Goal: Information Seeking & Learning: Learn about a topic

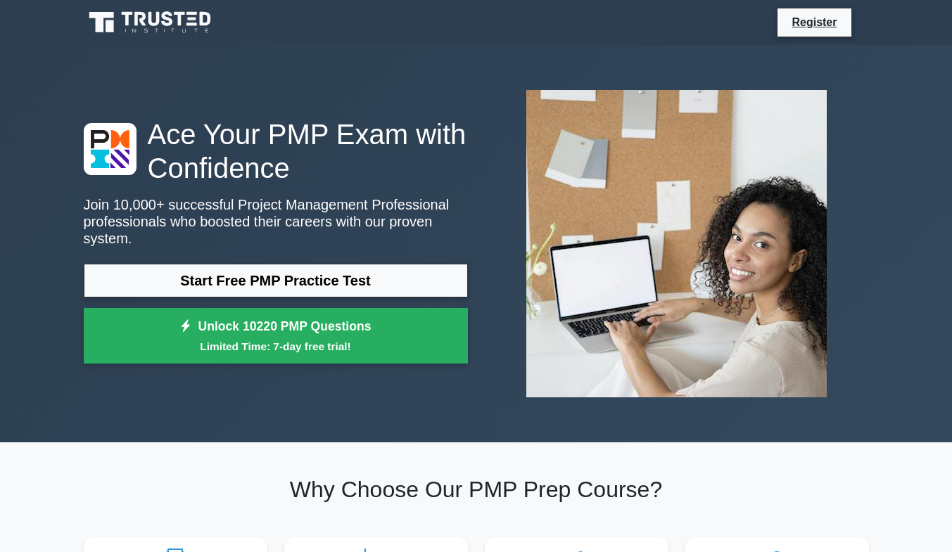
click at [301, 280] on link "Start Free PMP Practice Test" at bounding box center [276, 281] width 384 height 34
click at [416, 272] on link "Start Free PMP Practice Test" at bounding box center [276, 281] width 384 height 34
